Goal: Obtain resource: Download file/media

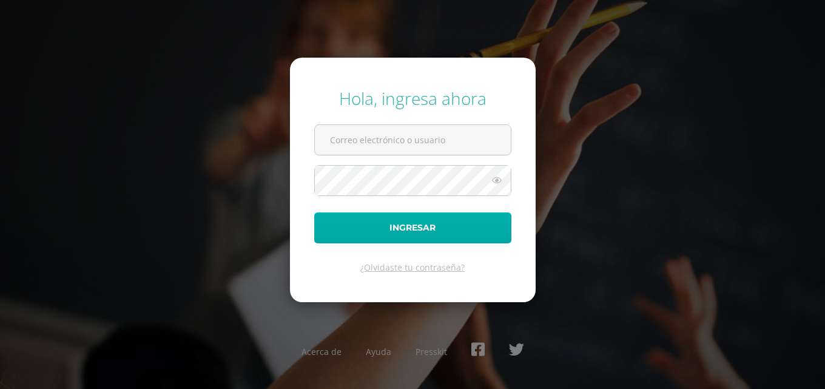
type input "[EMAIL_ADDRESS][DOMAIN_NAME]"
click at [405, 234] on button "Ingresar" at bounding box center [412, 227] width 197 height 31
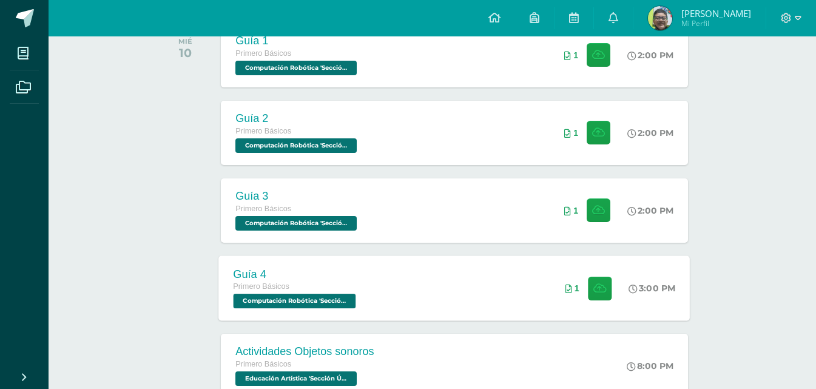
scroll to position [243, 0]
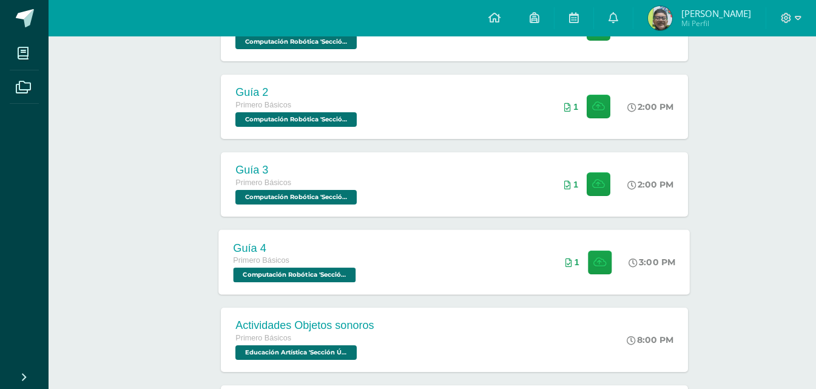
click at [404, 240] on div "Guía 4 Primero Básicos Computación Robótica 'Sección Única' 3:00 PM 1 Guía 4" at bounding box center [455, 261] width 472 height 65
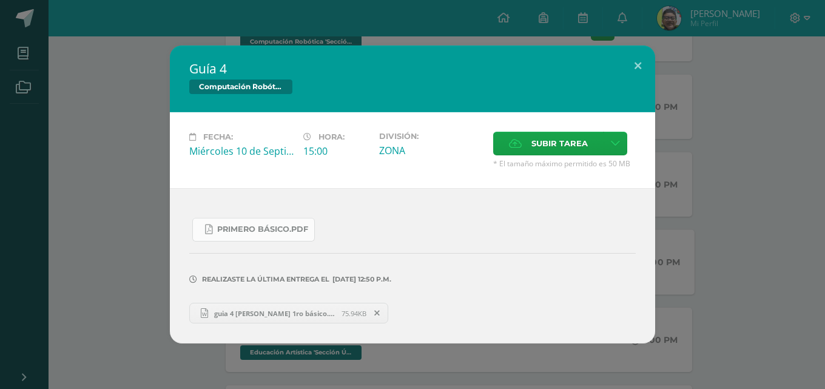
click at [268, 235] on link "PRIMERO básico.pdf" at bounding box center [253, 230] width 123 height 24
click at [97, 157] on div "Guía 4 Computación Robótica Fecha: [DATE] Hora: 15:00 División: Subir tarea" at bounding box center [413, 195] width 816 height 298
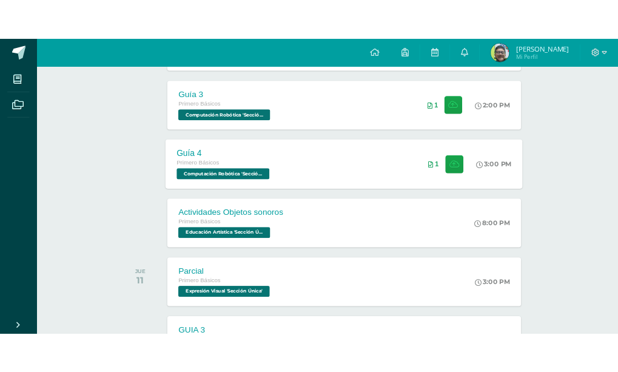
scroll to position [364, 0]
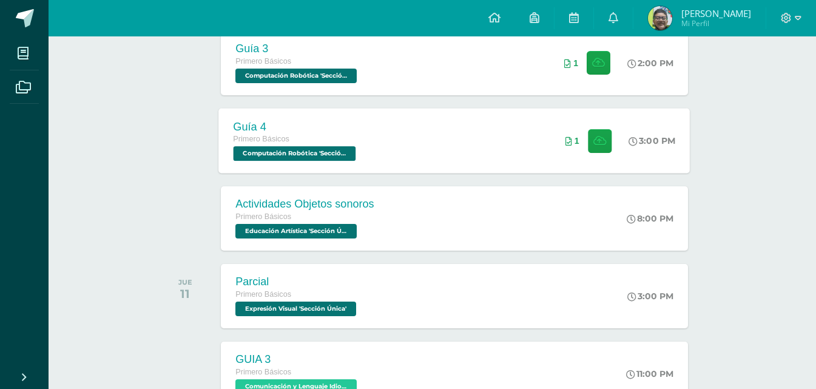
drag, startPoint x: 380, startPoint y: 227, endPoint x: 716, endPoint y: 215, distance: 335.8
click at [716, 215] on div "todas las Actividades No tienes actividades Échale un vistazo a los demás perío…" at bounding box center [433, 348] width 598 height 1185
click at [194, 2] on div "Configuración Cerrar sesión [PERSON_NAME] Mi Perfil Avisos 0 avisos sin leer Av…" at bounding box center [433, 18] width 768 height 36
